Goal: Task Accomplishment & Management: Use online tool/utility

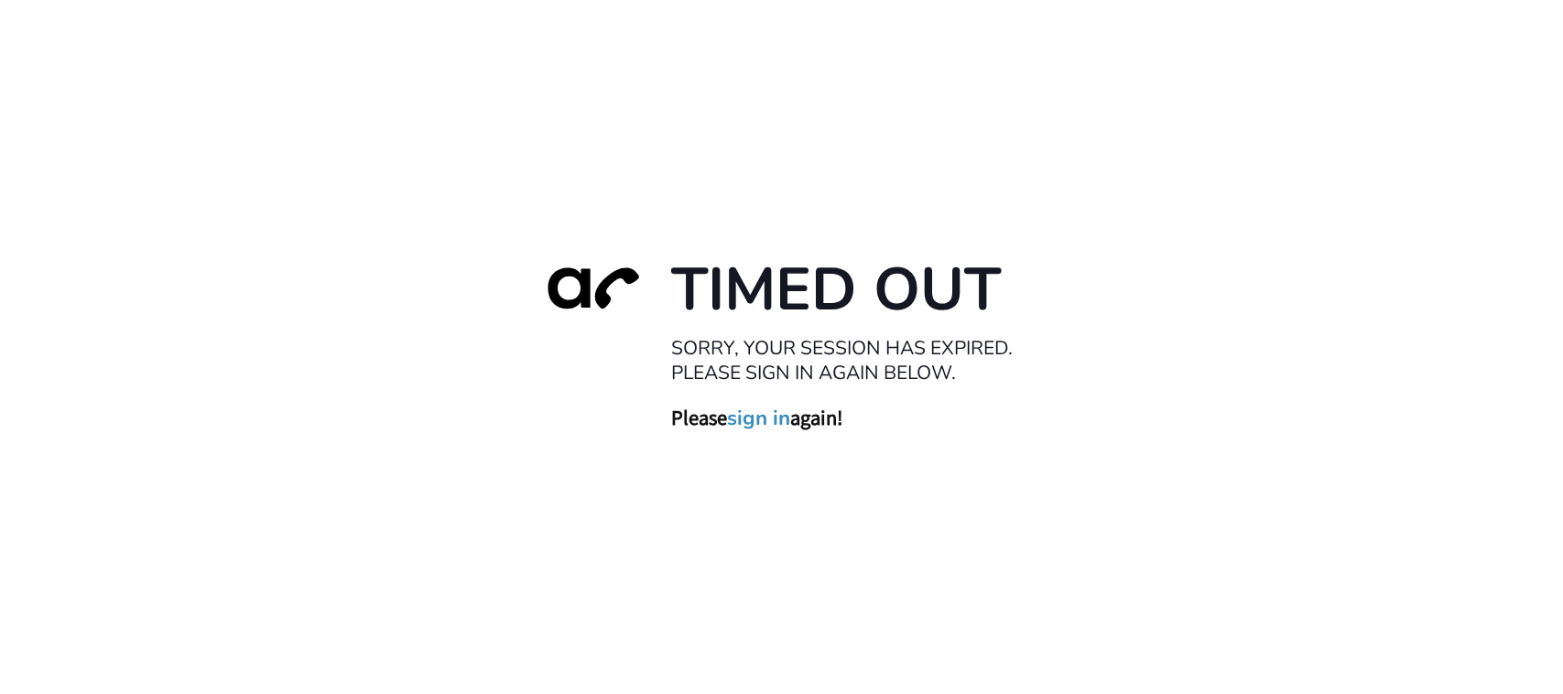
click at [760, 426] on link "sign in" at bounding box center [759, 419] width 63 height 26
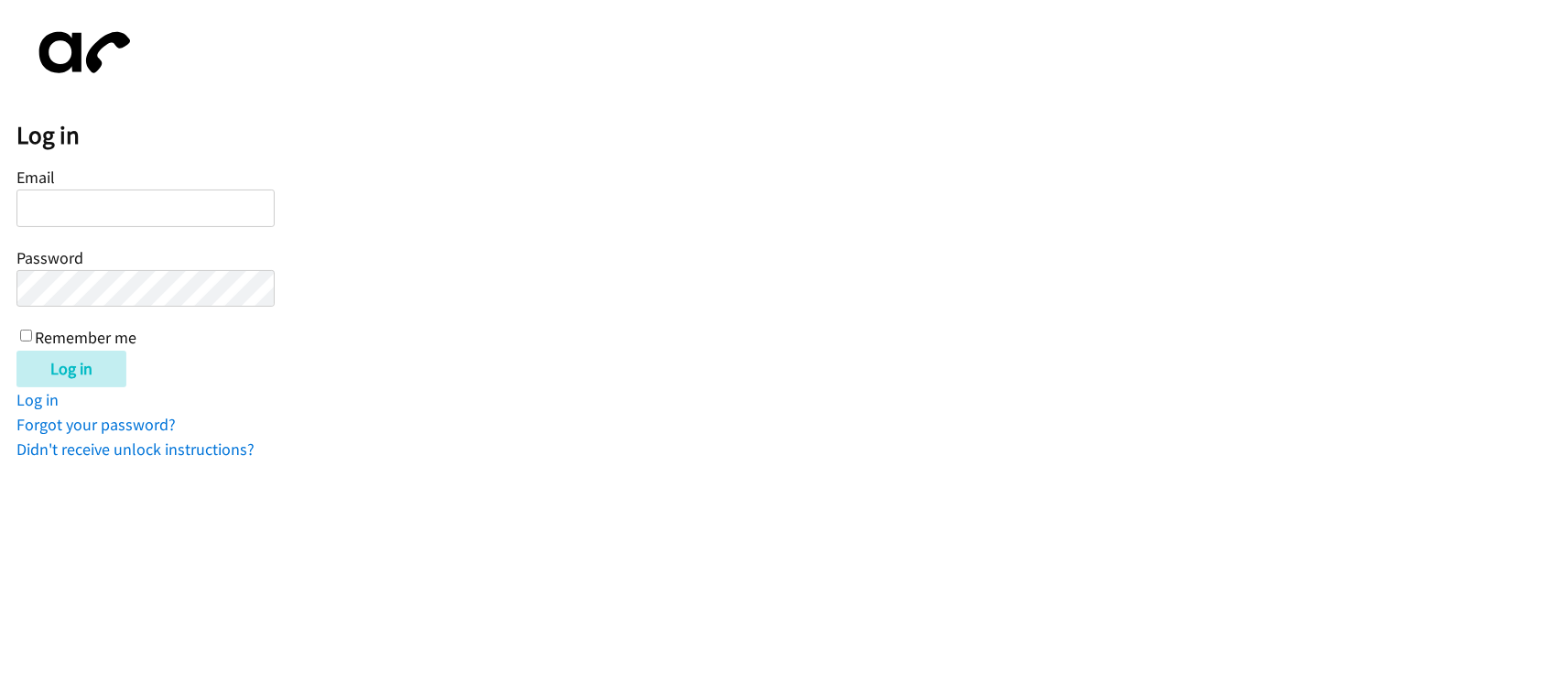
click at [142, 202] on input "Email" at bounding box center [145, 209] width 258 height 38
type input "[EMAIL_ADDRESS][DOMAIN_NAME]"
click at [16, 351] on input "Log in" at bounding box center [71, 369] width 110 height 37
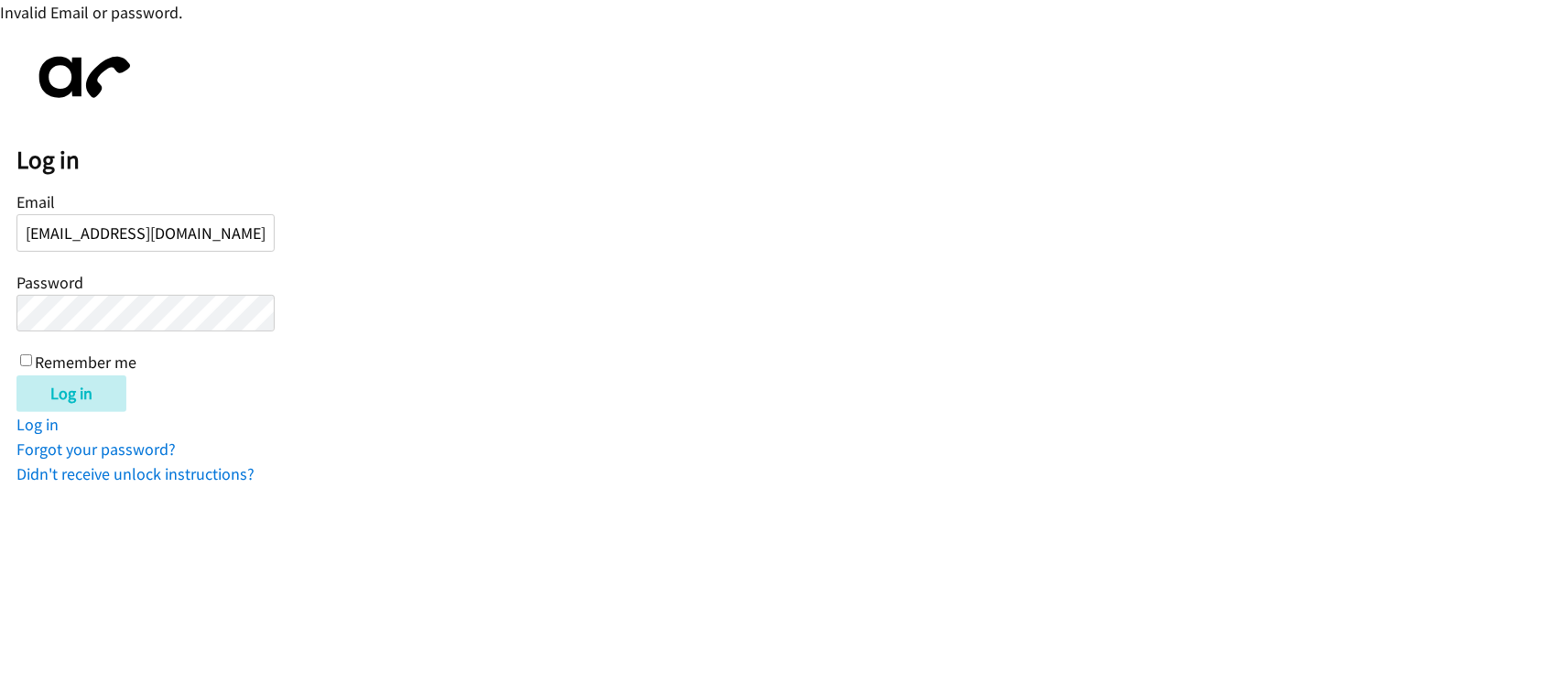
click at [16, 375] on input "Log in" at bounding box center [71, 393] width 110 height 37
